Goal: Information Seeking & Learning: Learn about a topic

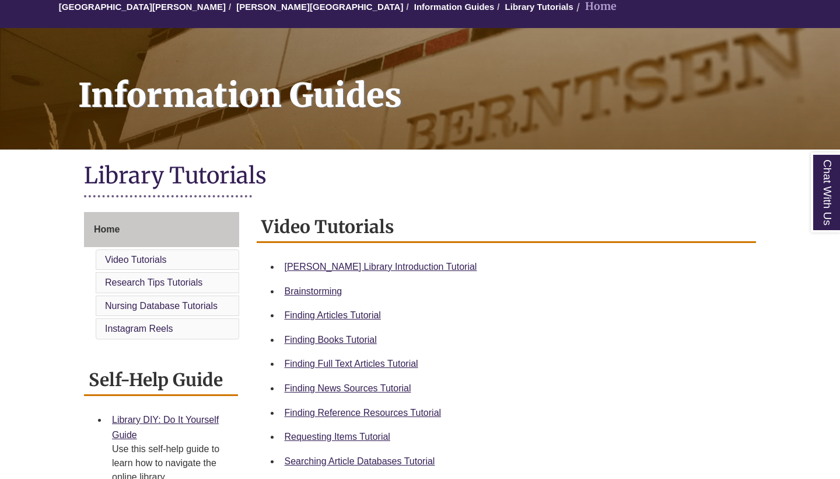
scroll to position [117, 0]
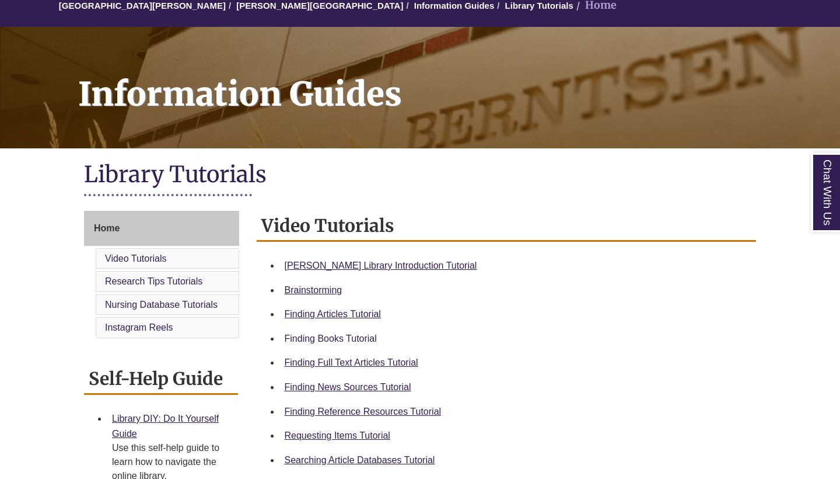
click at [368, 336] on link "Finding Books Tutorial" at bounding box center [331, 338] width 92 height 10
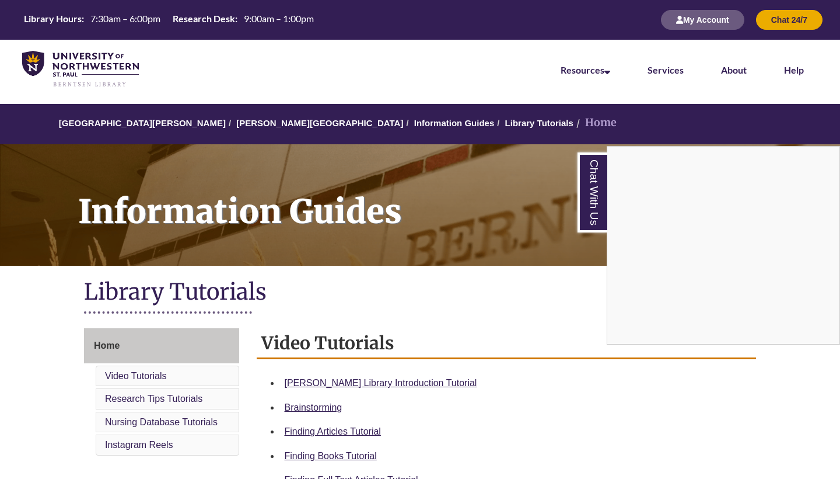
scroll to position [0, 0]
click at [82, 81] on img at bounding box center [80, 69] width 117 height 37
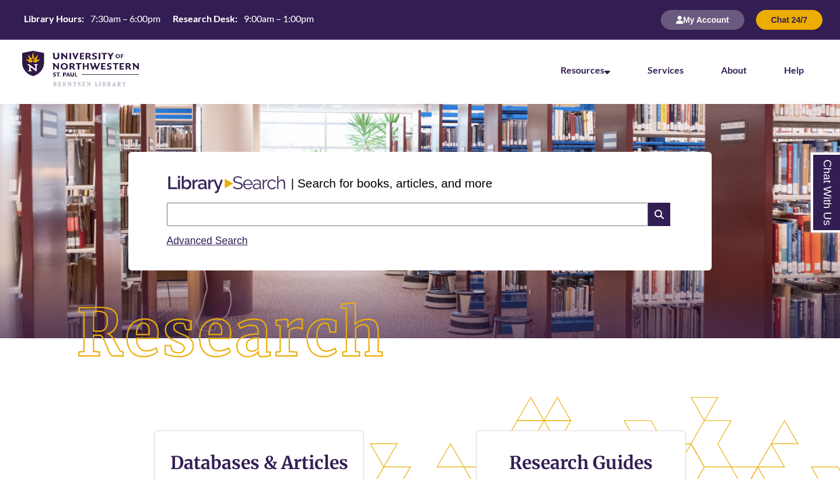
click at [288, 223] on input "text" at bounding box center [407, 213] width 481 height 23
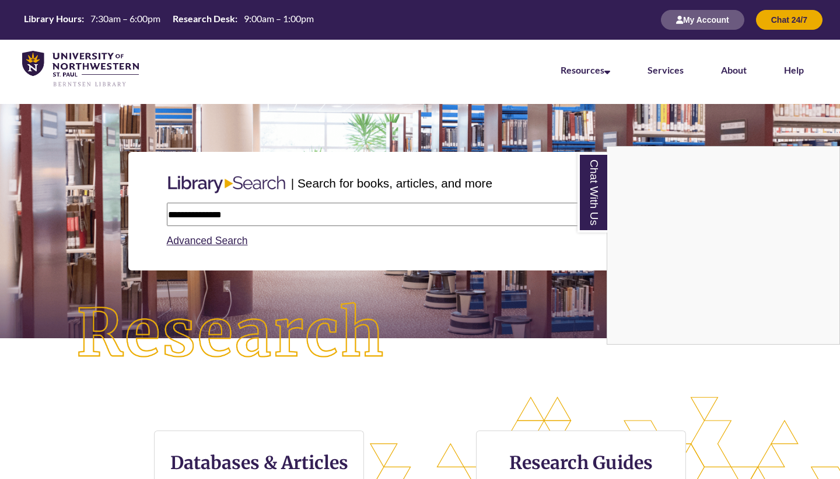
type input "**********"
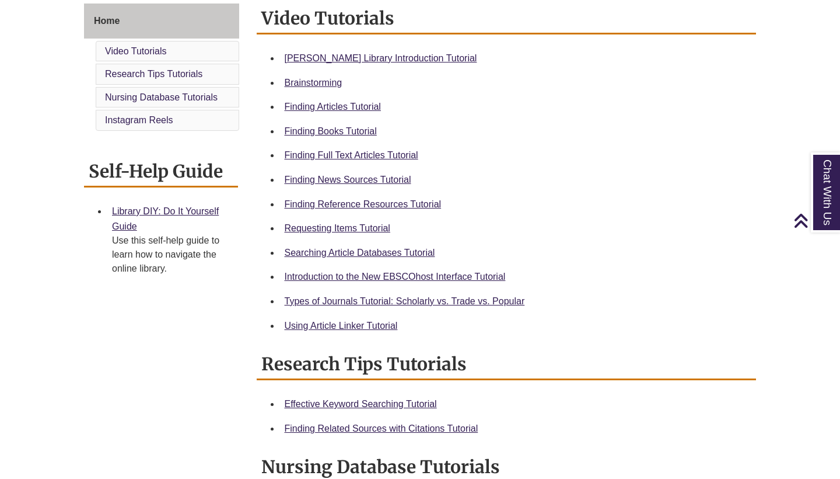
scroll to position [342, 0]
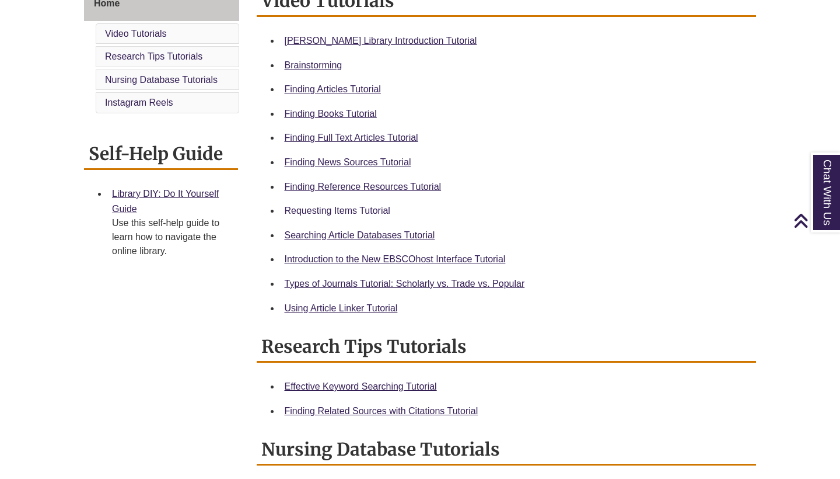
click at [365, 206] on link "Requesting Items Tutorial" at bounding box center [338, 210] width 106 height 10
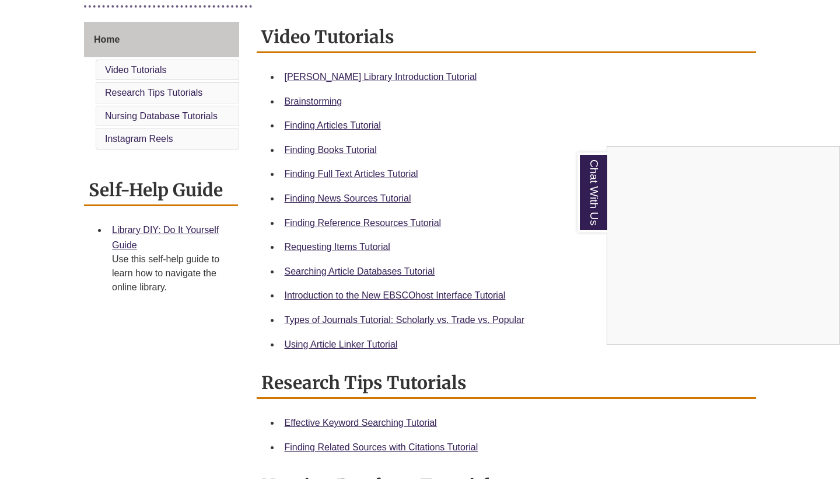
scroll to position [303, 0]
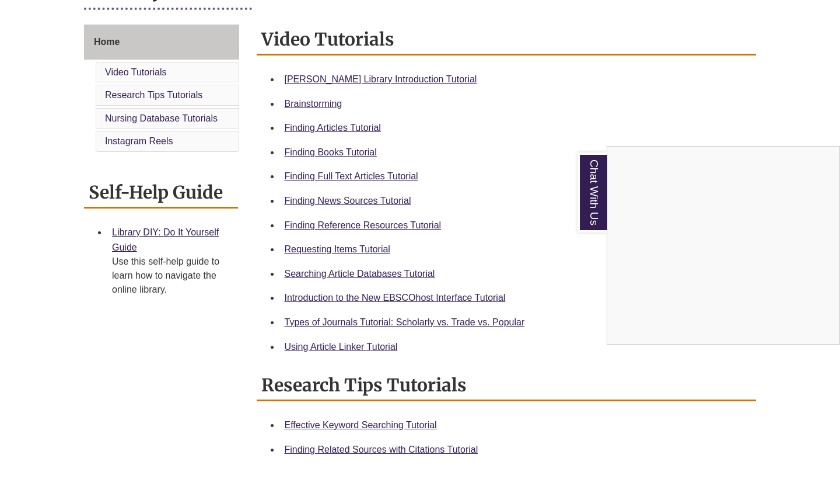
drag, startPoint x: 410, startPoint y: 345, endPoint x: 462, endPoint y: 222, distance: 133.6
click at [463, 222] on div "Chat With Us" at bounding box center [420, 239] width 840 height 479
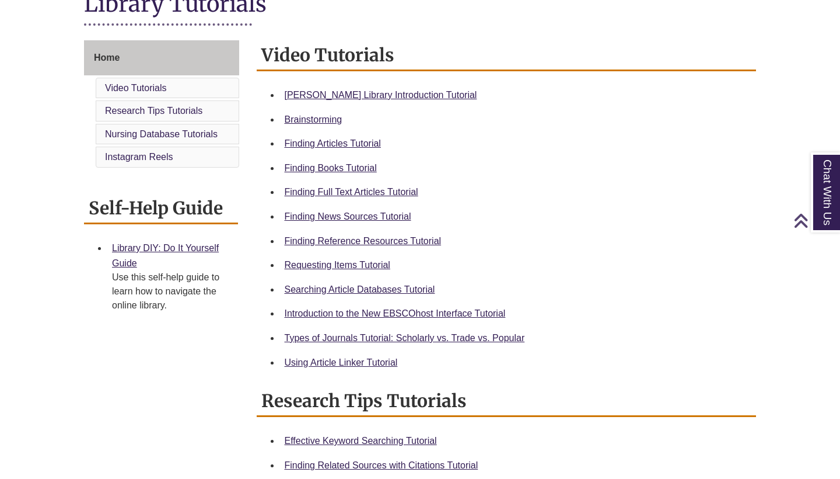
scroll to position [294, 0]
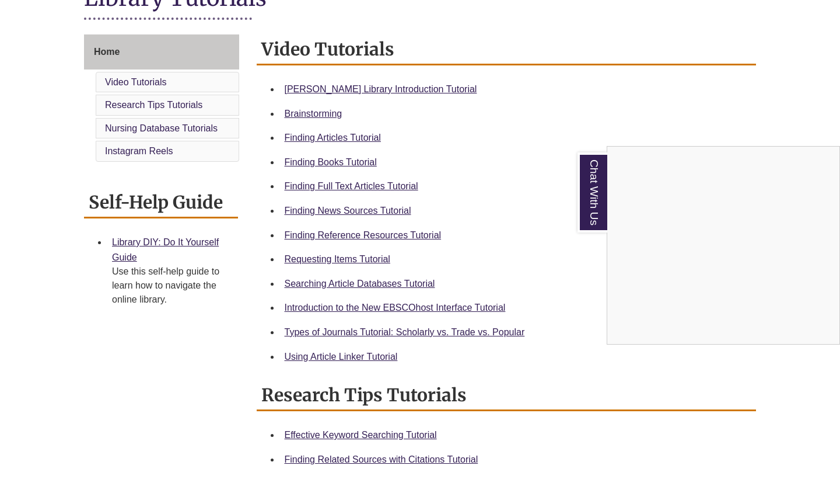
click at [371, 326] on div "Chat With Us" at bounding box center [420, 239] width 840 height 479
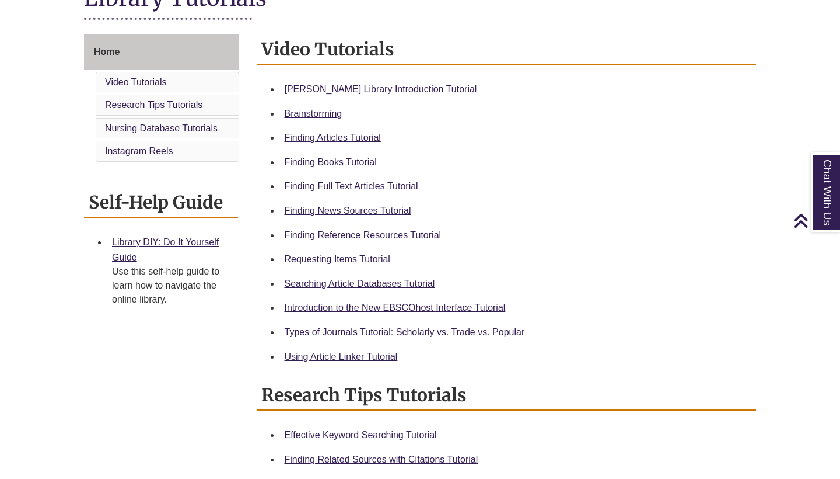
click at [368, 329] on link "Types of Journals Tutorial: Scholarly vs. Trade vs. Popular" at bounding box center [405, 332] width 240 height 10
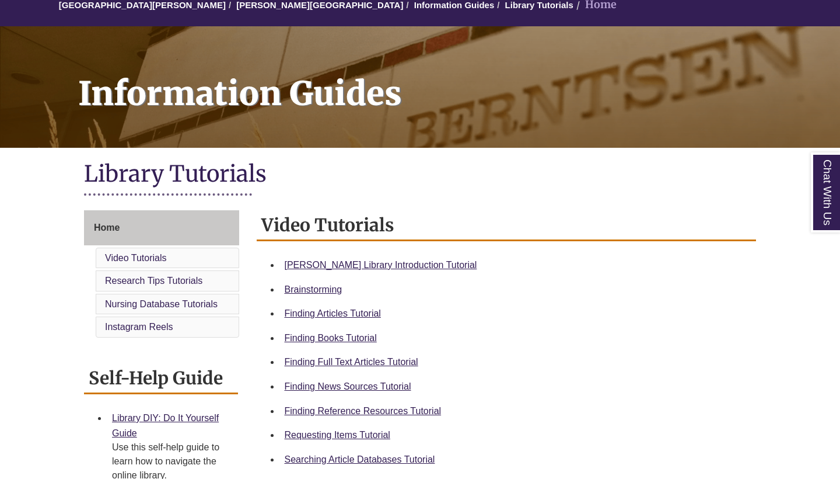
scroll to position [122, 0]
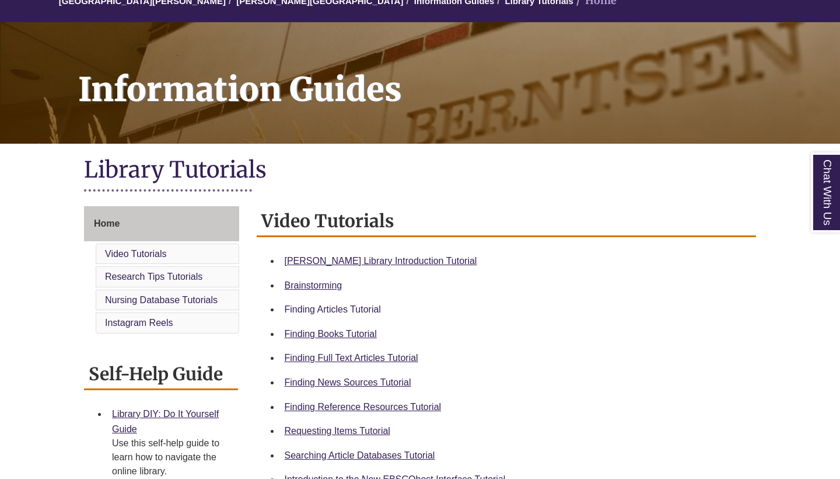
click at [362, 308] on link "Finding Articles Tutorial" at bounding box center [333, 309] width 96 height 10
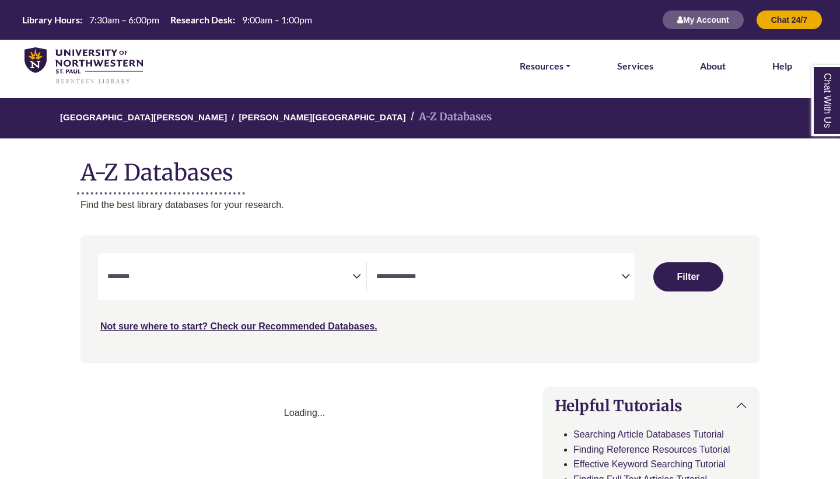
select select "Database Subject Filter"
select select "Database Types Filter"
select select "Database Subject Filter"
select select "Database Types Filter"
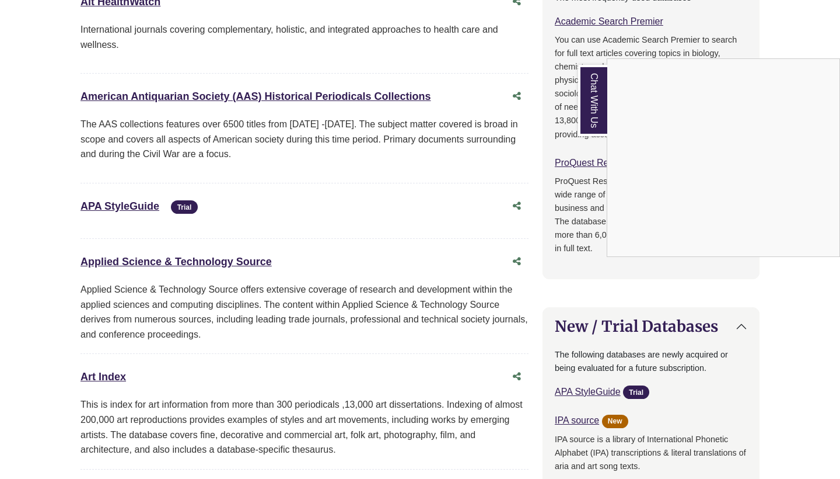
scroll to position [649, 0]
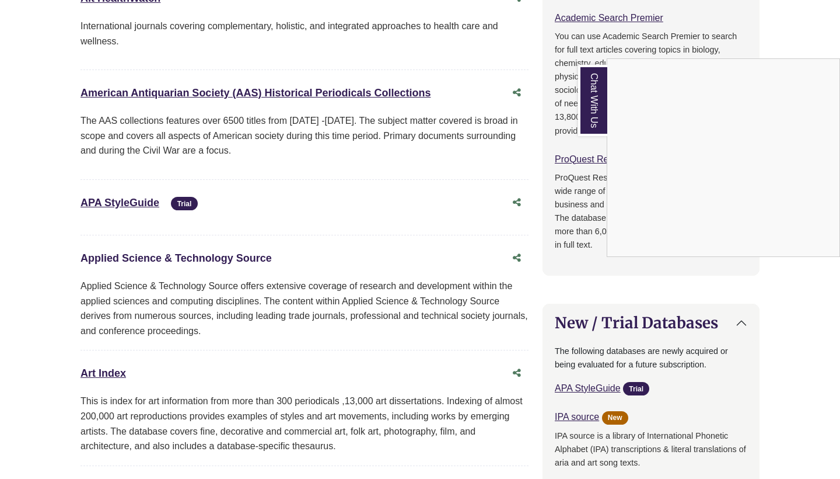
drag, startPoint x: 322, startPoint y: 261, endPoint x: 92, endPoint y: 248, distance: 230.3
click at [92, 248] on div "Chat With Us" at bounding box center [420, 239] width 840 height 479
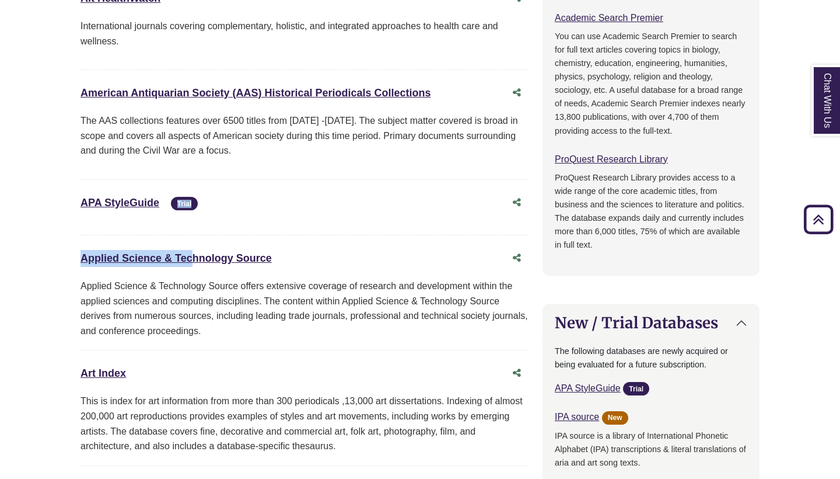
drag, startPoint x: 67, startPoint y: 242, endPoint x: 247, endPoint y: 192, distance: 186.5
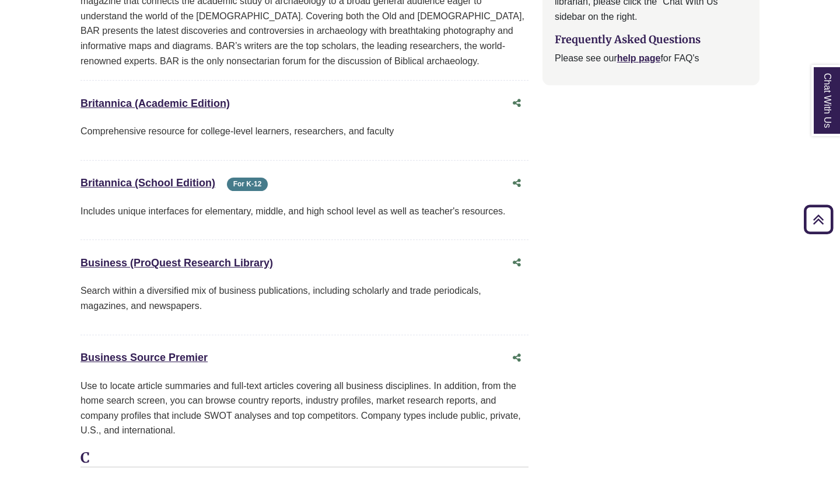
scroll to position [1470, 0]
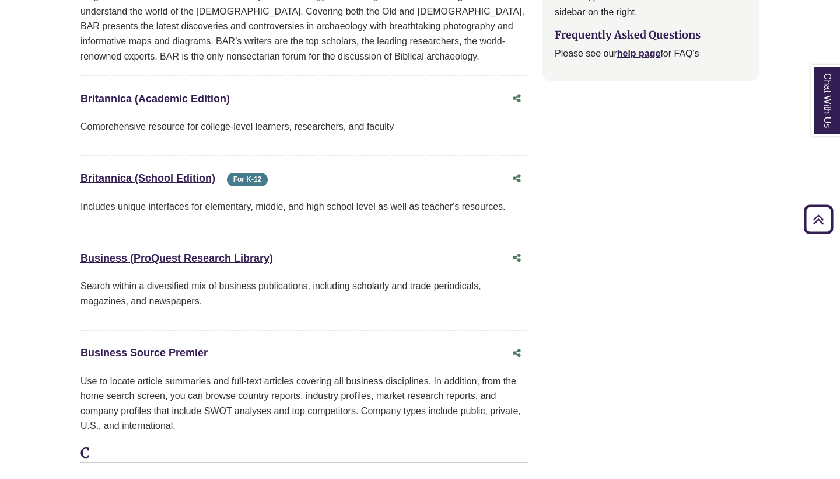
drag, startPoint x: 81, startPoint y: 249, endPoint x: 108, endPoint y: 262, distance: 30.0
drag, startPoint x: 306, startPoint y: 254, endPoint x: 79, endPoint y: 234, distance: 227.9
copy link "Business (ProQuest Research Library)"
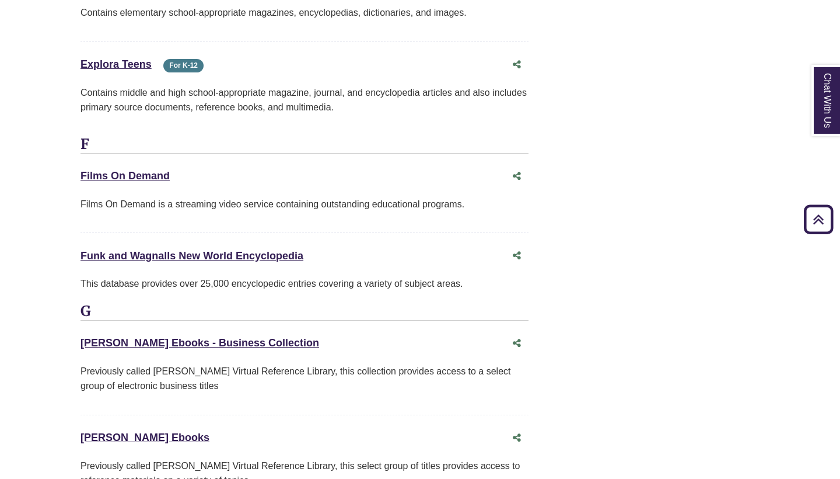
scroll to position [4301, 0]
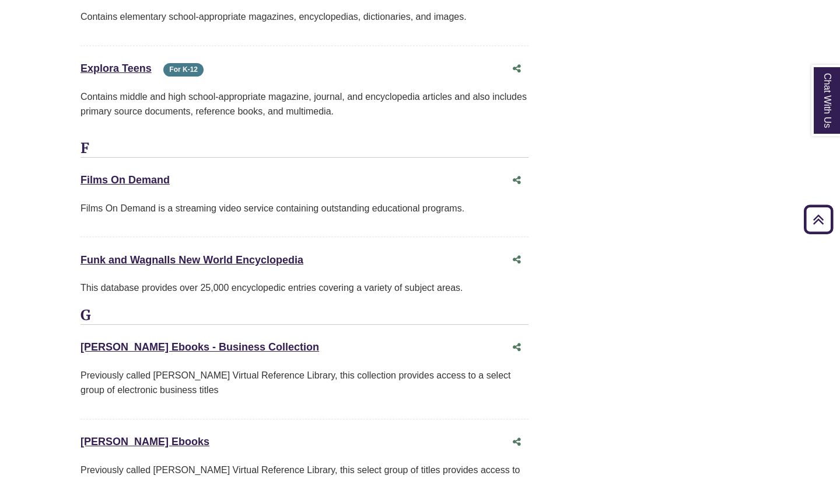
drag, startPoint x: 285, startPoint y: 306, endPoint x: 30, endPoint y: 298, distance: 255.2
copy link "Gale Ebooks - Business Collection"
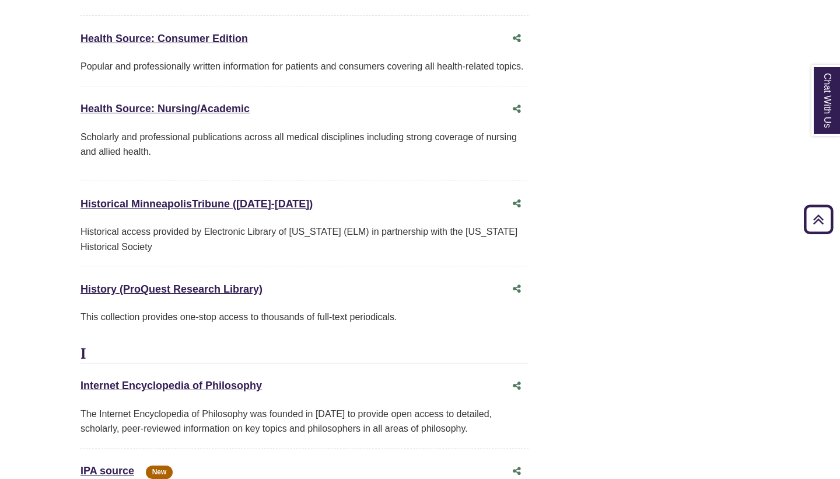
scroll to position [5492, 0]
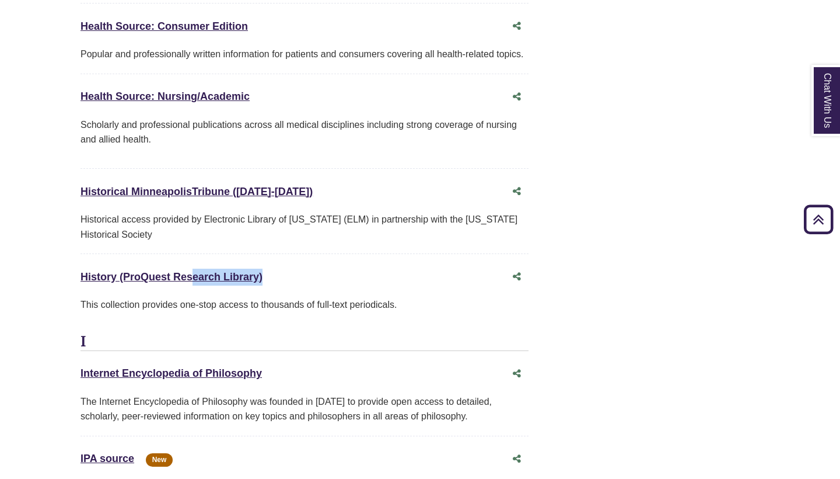
drag, startPoint x: 301, startPoint y: 238, endPoint x: 74, endPoint y: 211, distance: 228.6
click at [74, 211] on div "110 Databases Clear Filters/Browse All Databases All A B C D E F G H I J K L M …" at bounding box center [305, 404] width 462 height 11020
copy div "History (ProQuest Research Library) This link opens in a new window"
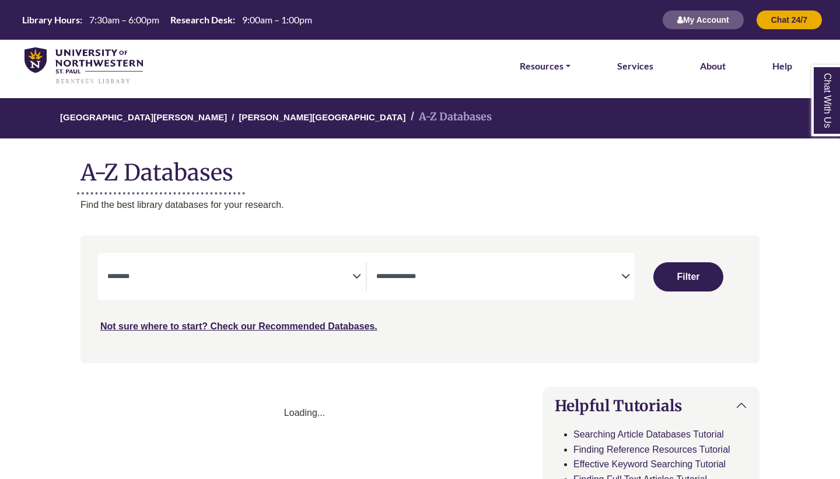
select select "Database Subject Filter"
select select "Database Types Filter"
select select "Database Subject Filter"
select select "Database Types Filter"
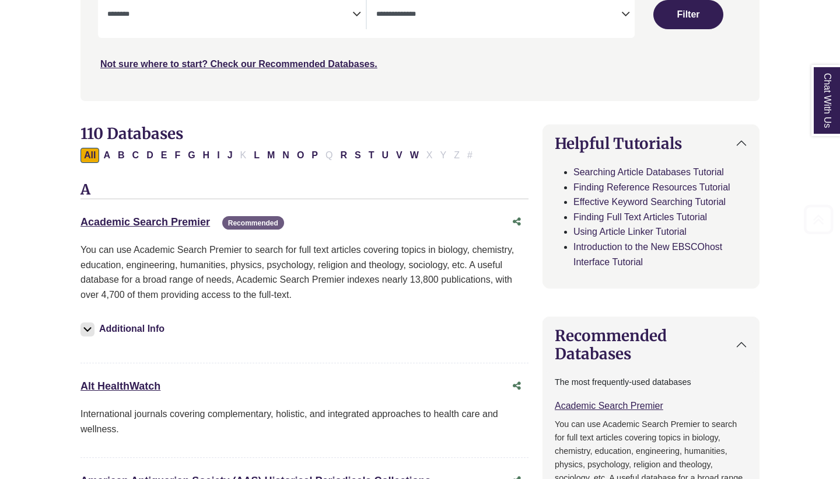
scroll to position [278, 0]
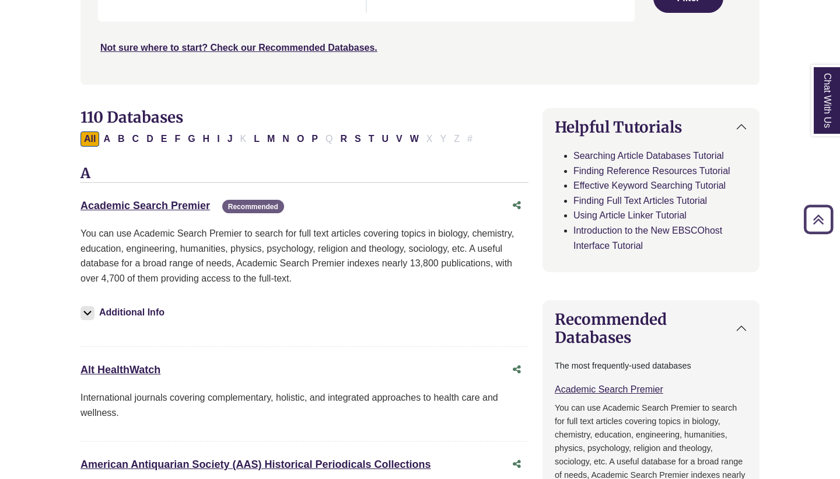
click at [189, 194] on div "Academic Search Premier This link opens in a new window Recommended" at bounding box center [305, 205] width 448 height 22
click at [189, 200] on link "Academic Search Premier This link opens in a new window" at bounding box center [146, 206] width 130 height 12
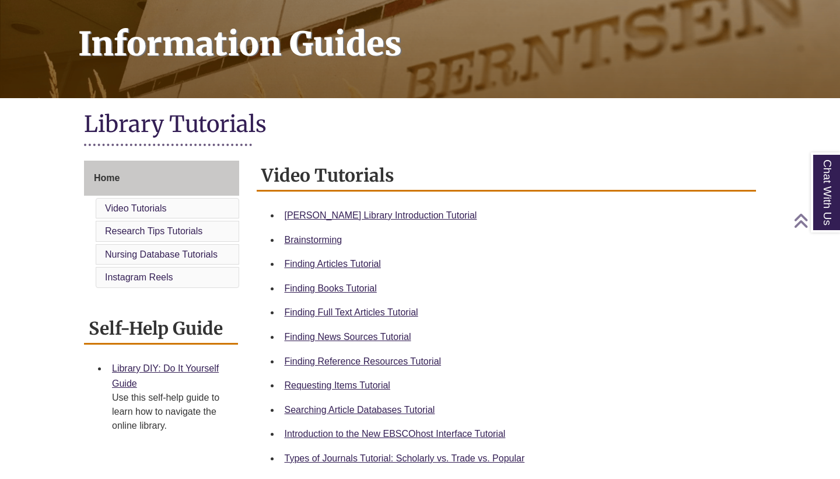
scroll to position [227, 0]
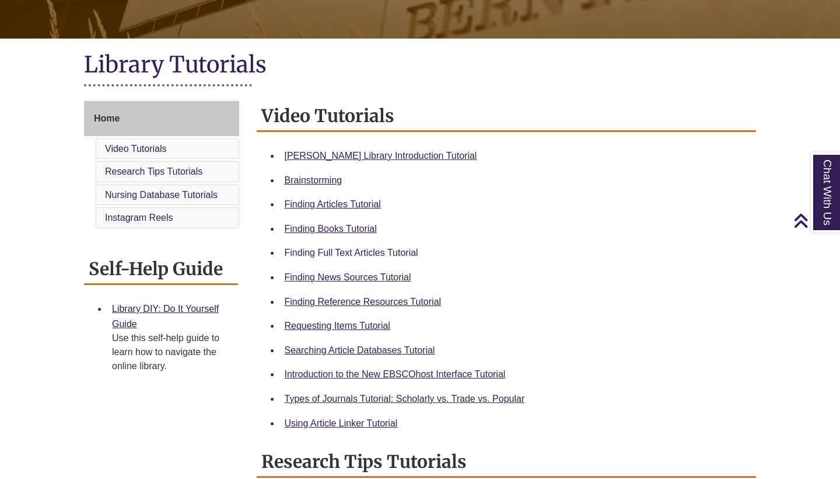
click at [331, 252] on link "Finding Full Text Articles Tutorial" at bounding box center [352, 252] width 134 height 10
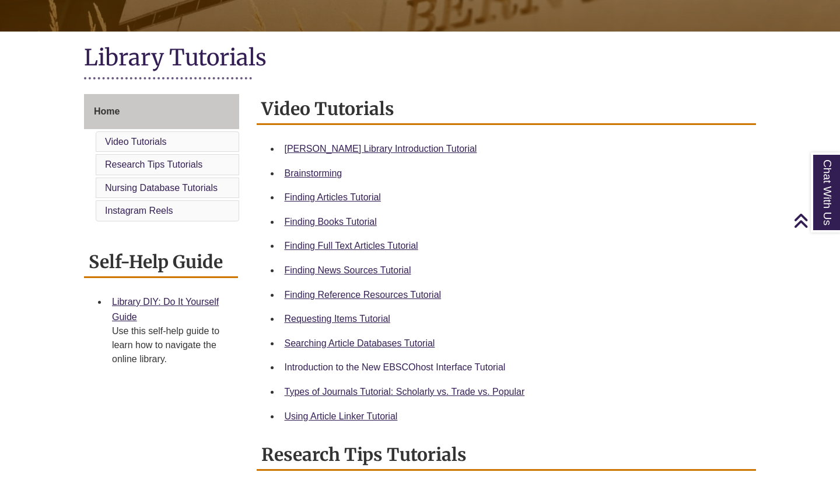
scroll to position [245, 0]
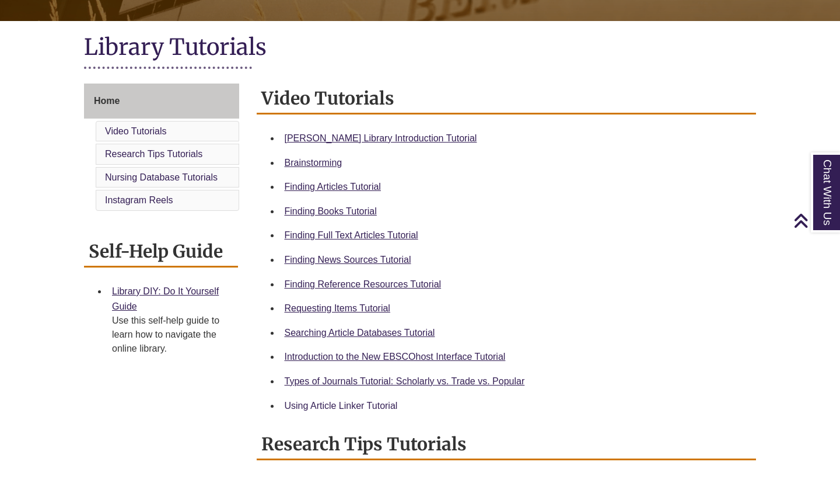
click at [384, 400] on link "Using Article Linker Tutorial" at bounding box center [341, 405] width 113 height 10
